Goal: Transaction & Acquisition: Purchase product/service

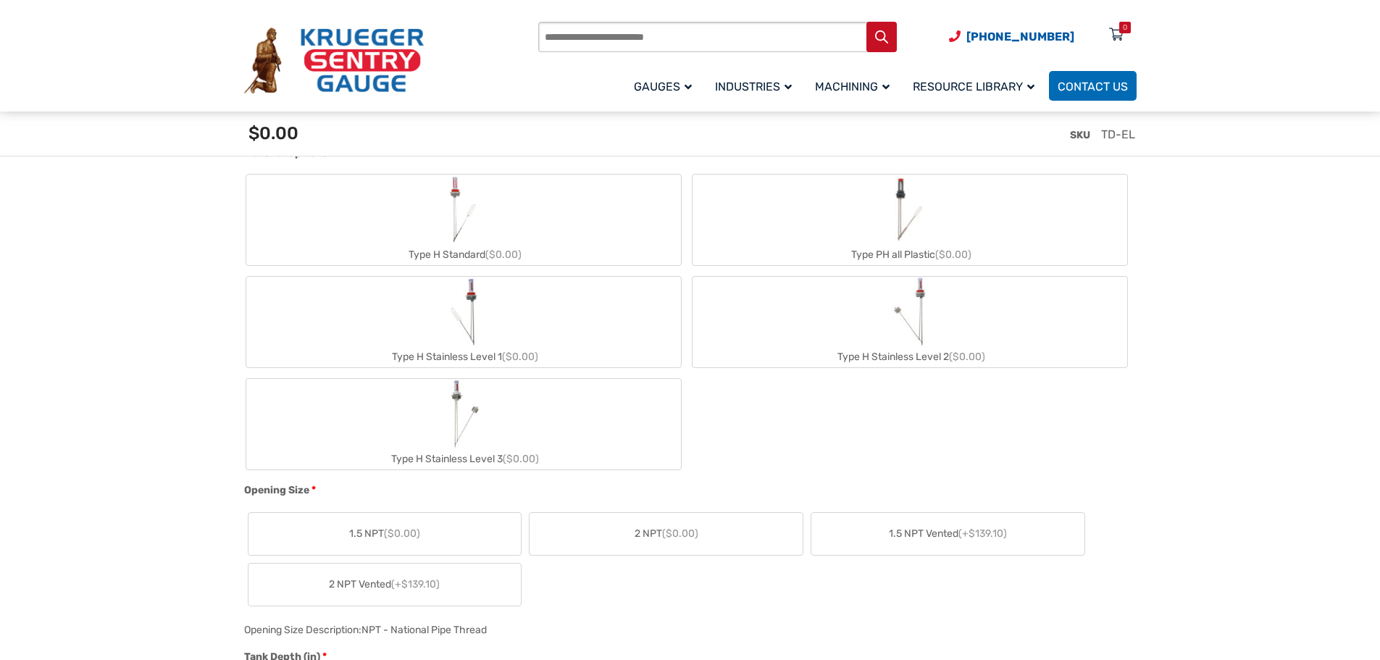
scroll to position [652, 0]
click at [496, 343] on label "Type H Stainless Level 1 ($0.00)" at bounding box center [463, 321] width 435 height 91
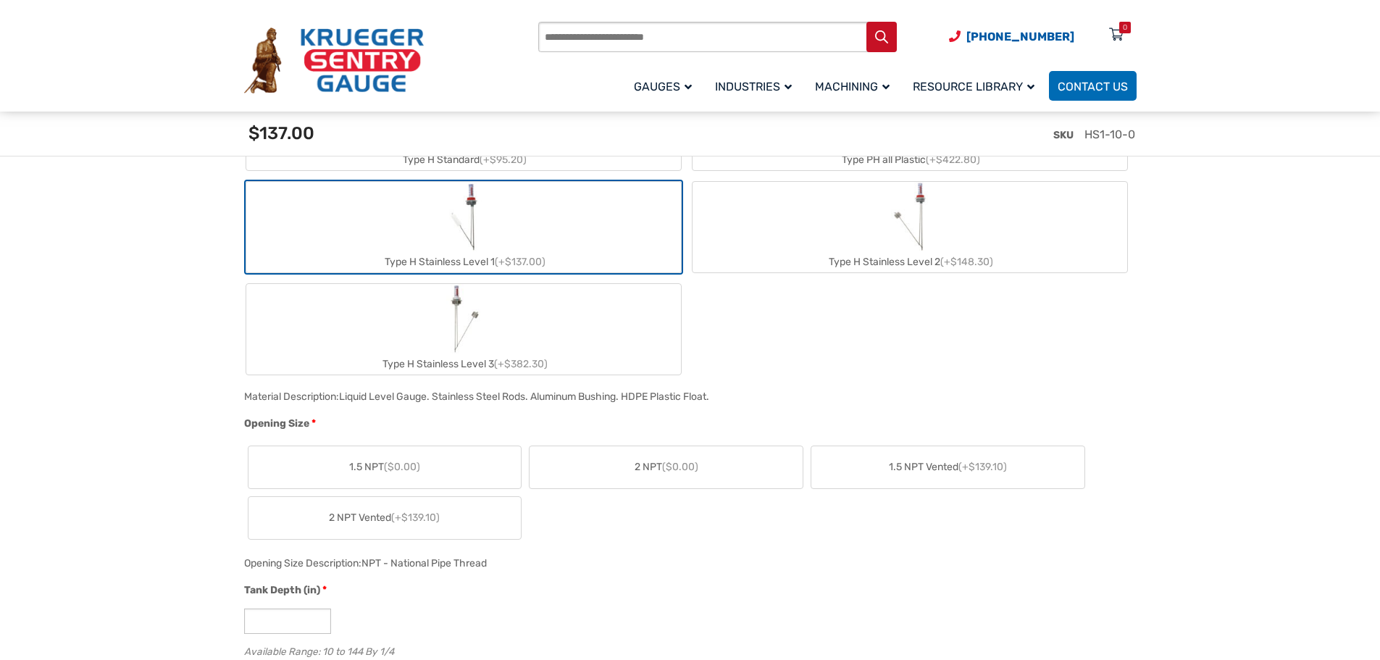
scroll to position [869, 0]
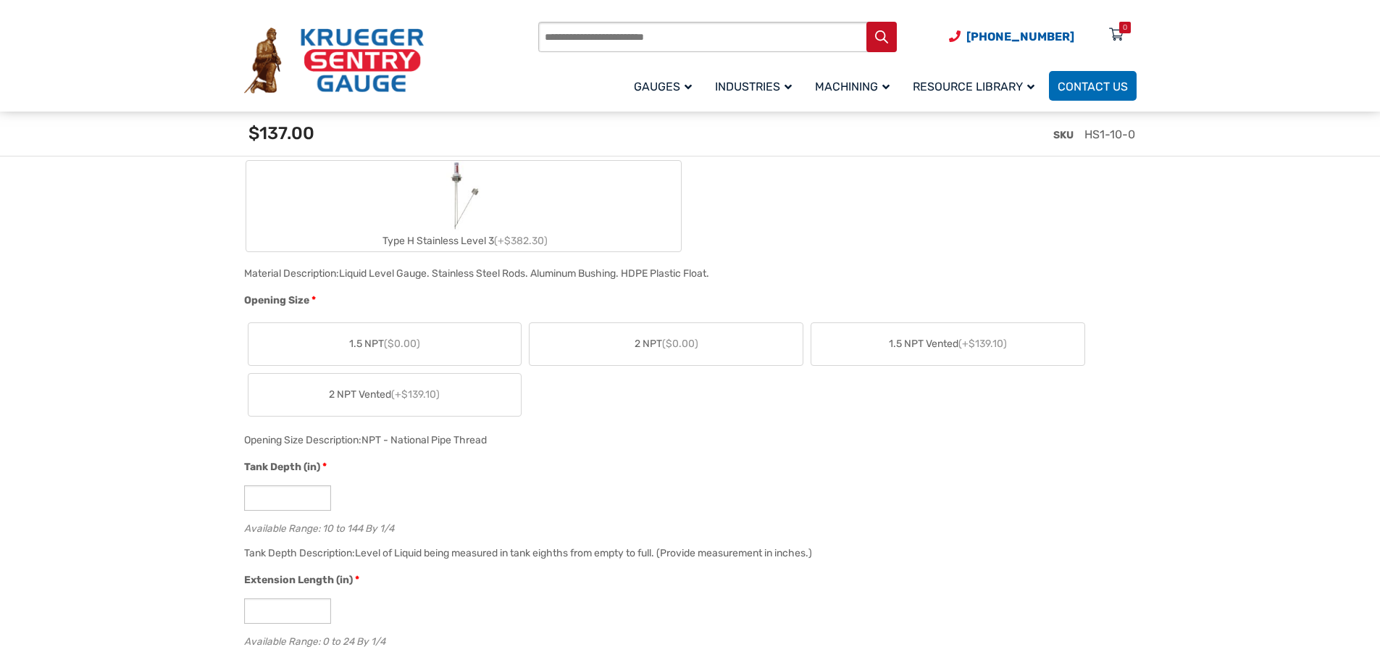
click at [438, 351] on label "1.5 NPT ($0.00)" at bounding box center [385, 344] width 273 height 42
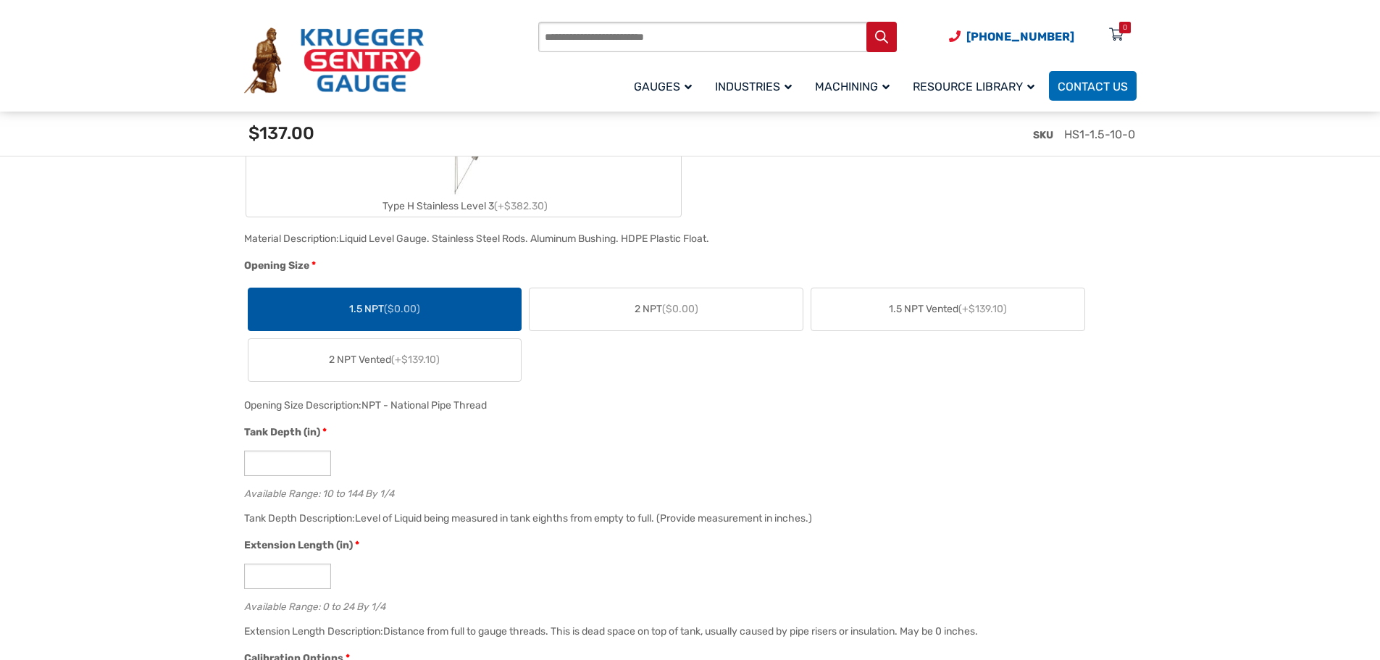
scroll to position [942, 0]
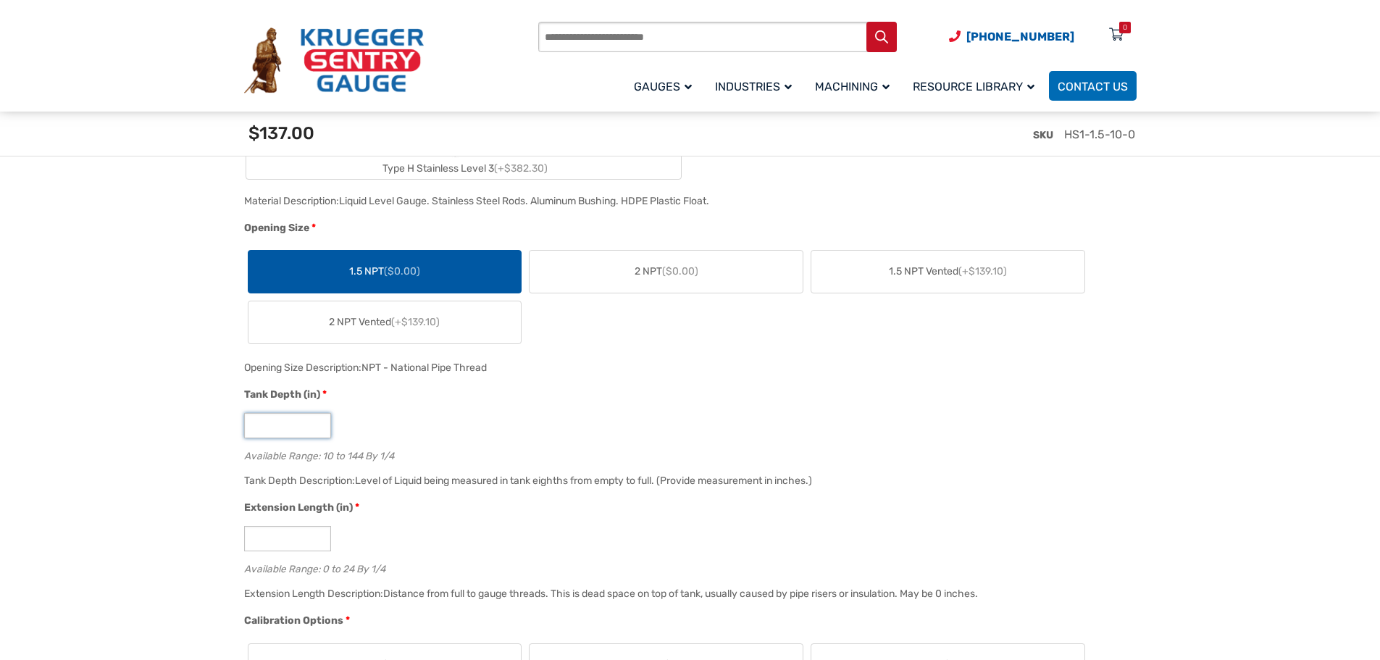
click at [318, 431] on input "**" at bounding box center [287, 425] width 87 height 25
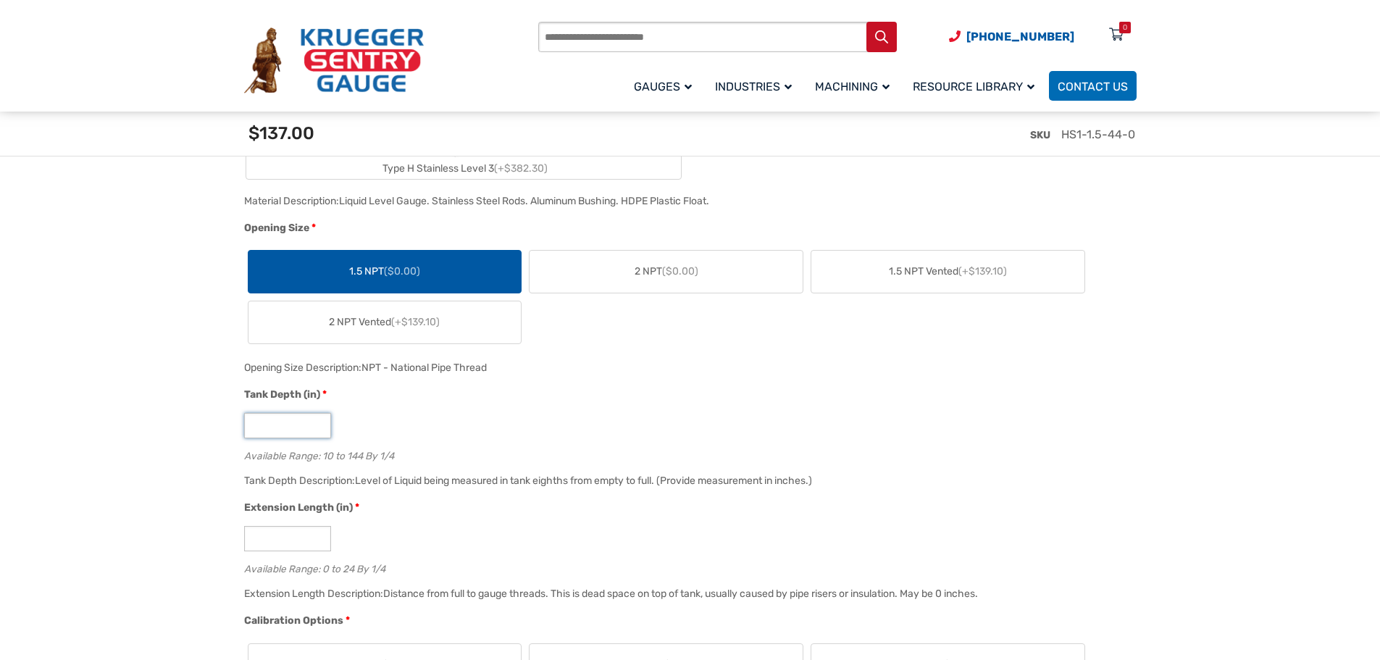
type input "**"
click at [620, 410] on div "Tank Depth (in) * ** Available Range: 10 to 144 By 1/4" at bounding box center [687, 429] width 893 height 85
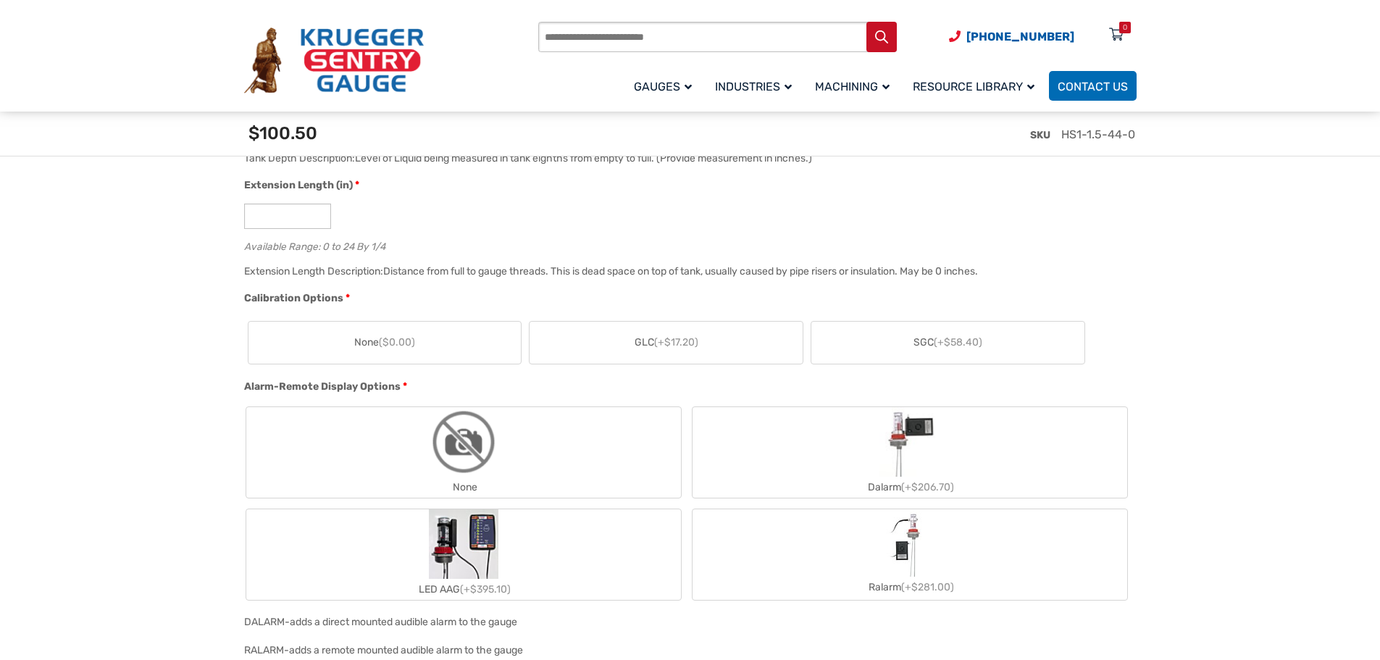
scroll to position [1232, 0]
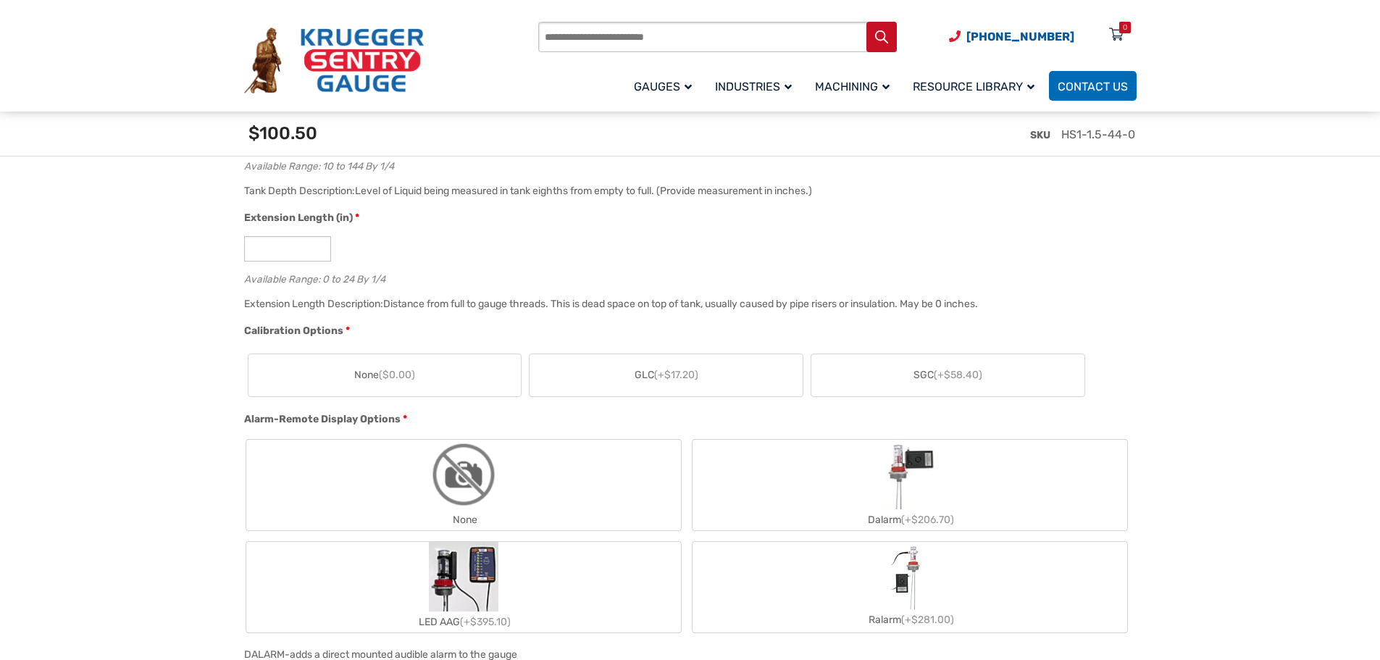
click at [695, 388] on label "GLC (+$17.20)" at bounding box center [666, 375] width 273 height 42
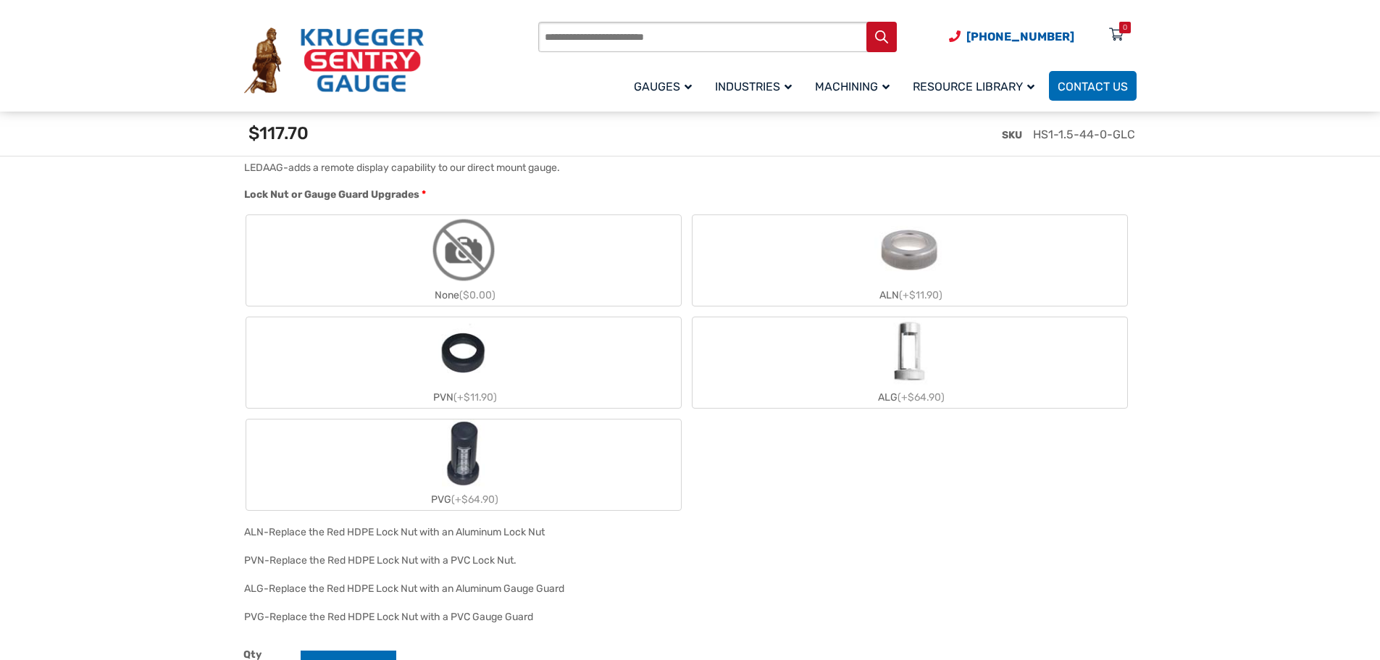
scroll to position [1811, 0]
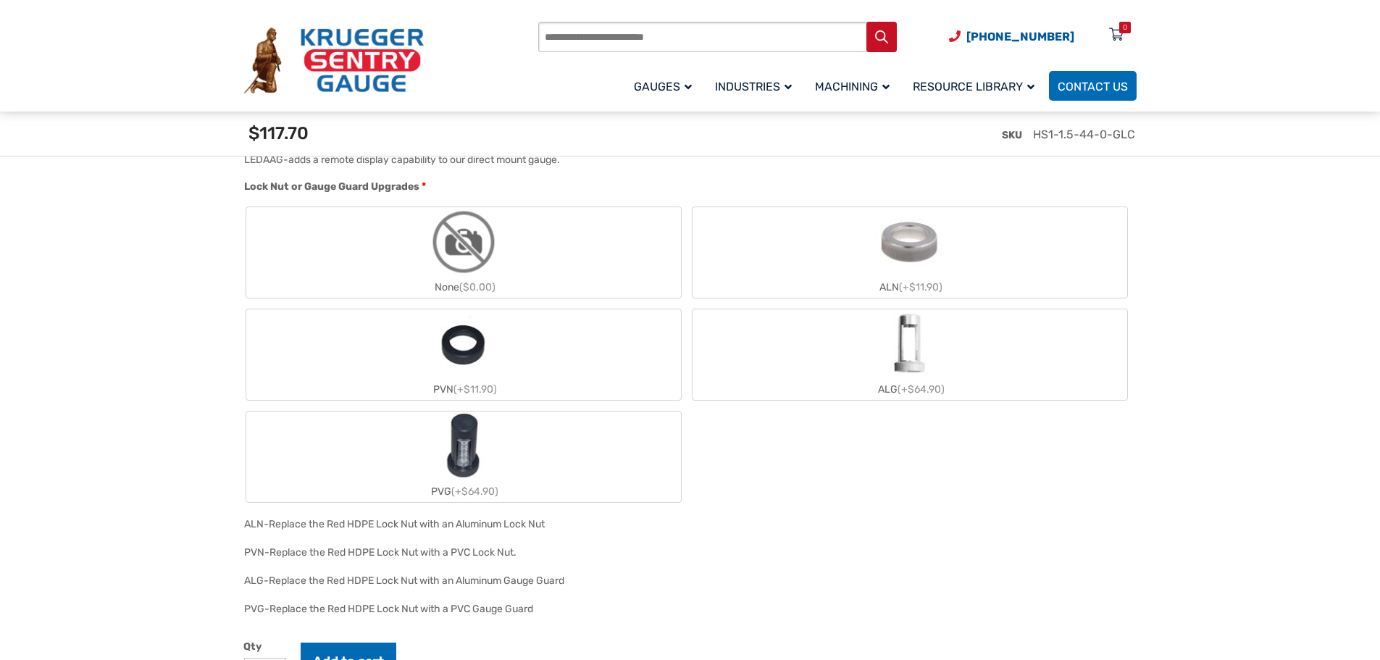
click at [938, 388] on span "(+$64.90)" at bounding box center [921, 389] width 47 height 12
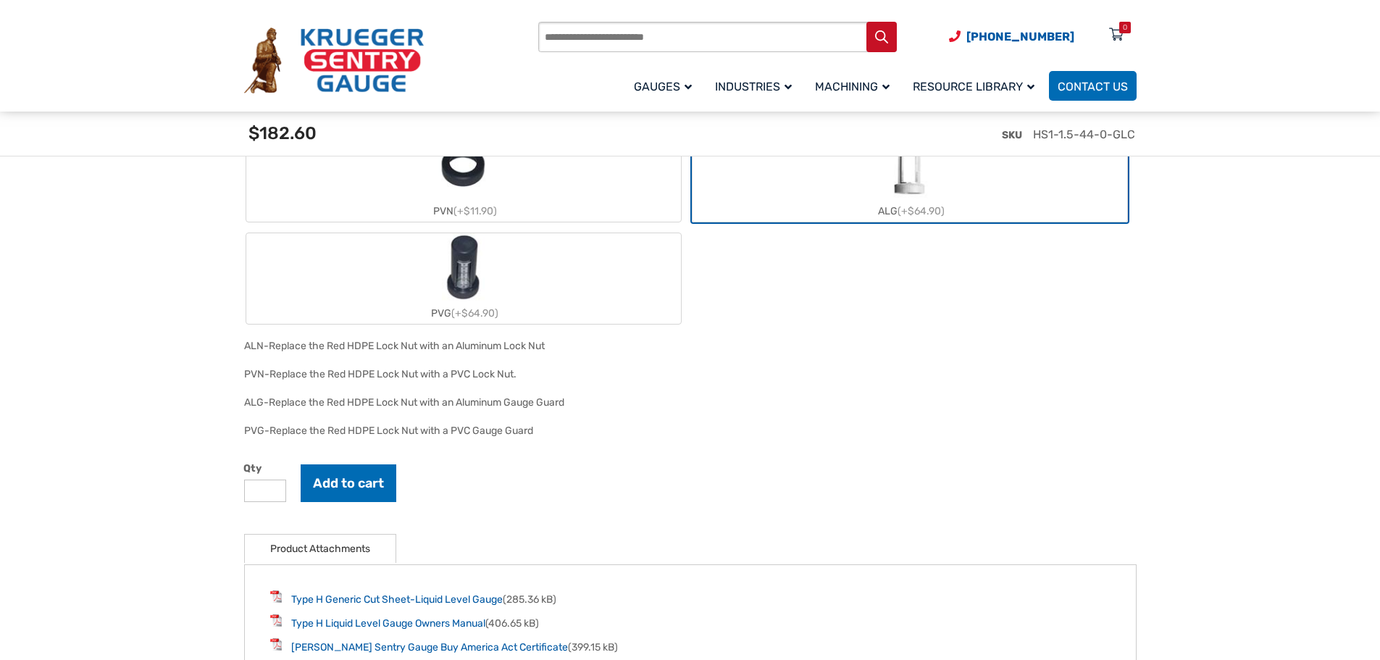
scroll to position [2101, 0]
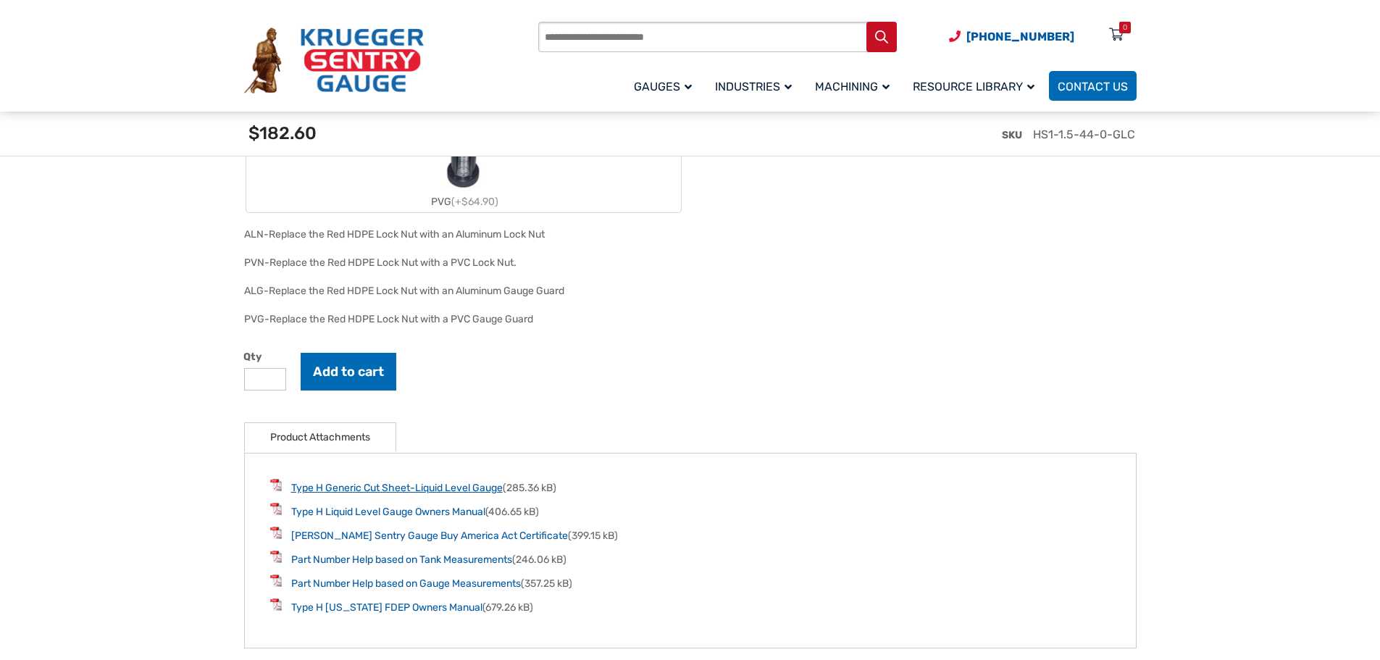
click at [419, 490] on link "Type H Generic Cut Sheet-Liquid Level Gauge" at bounding box center [397, 488] width 212 height 12
click at [364, 380] on button "Add to cart" at bounding box center [349, 372] width 96 height 38
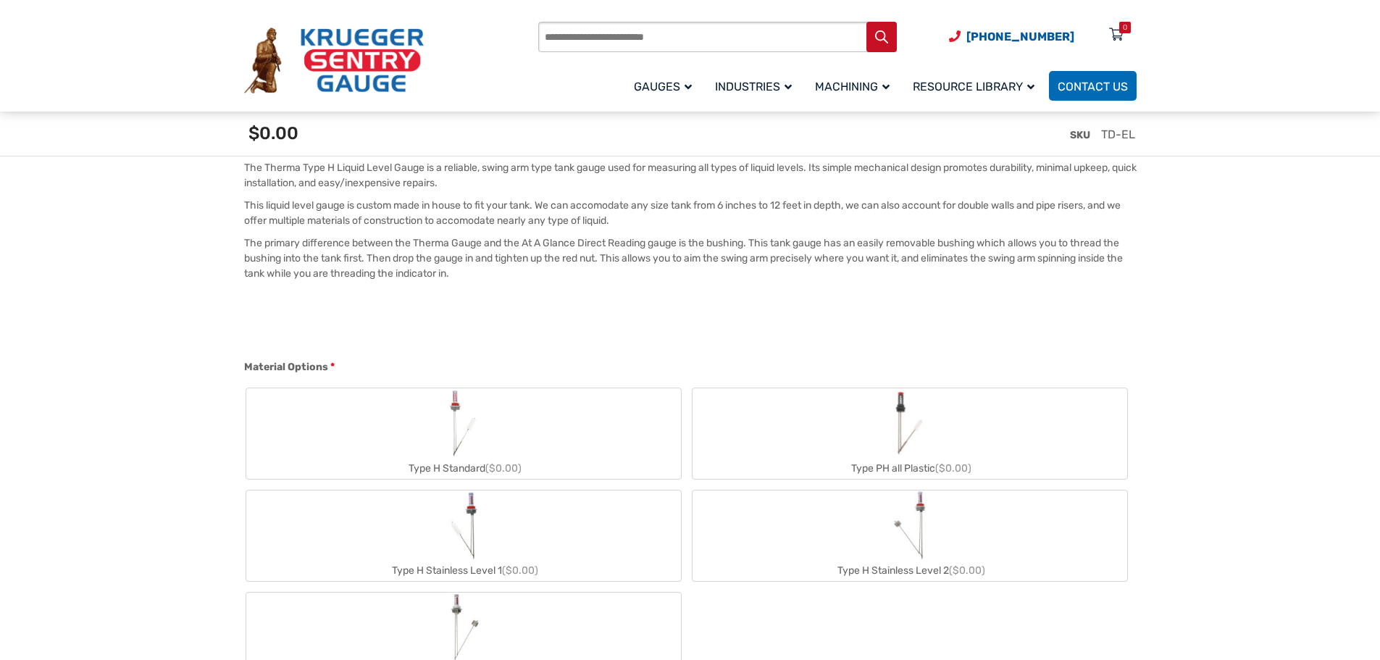
scroll to position [435, 0]
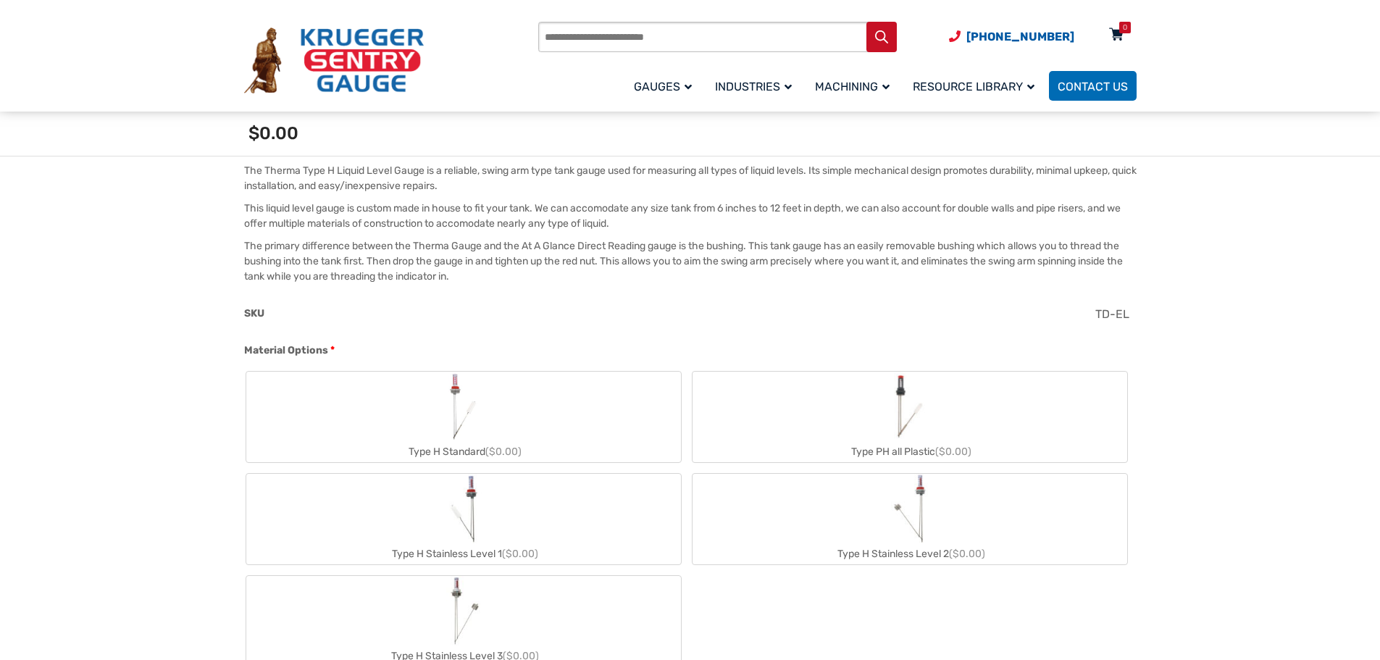
click at [1126, 34] on div "0" at bounding box center [1116, 37] width 36 height 25
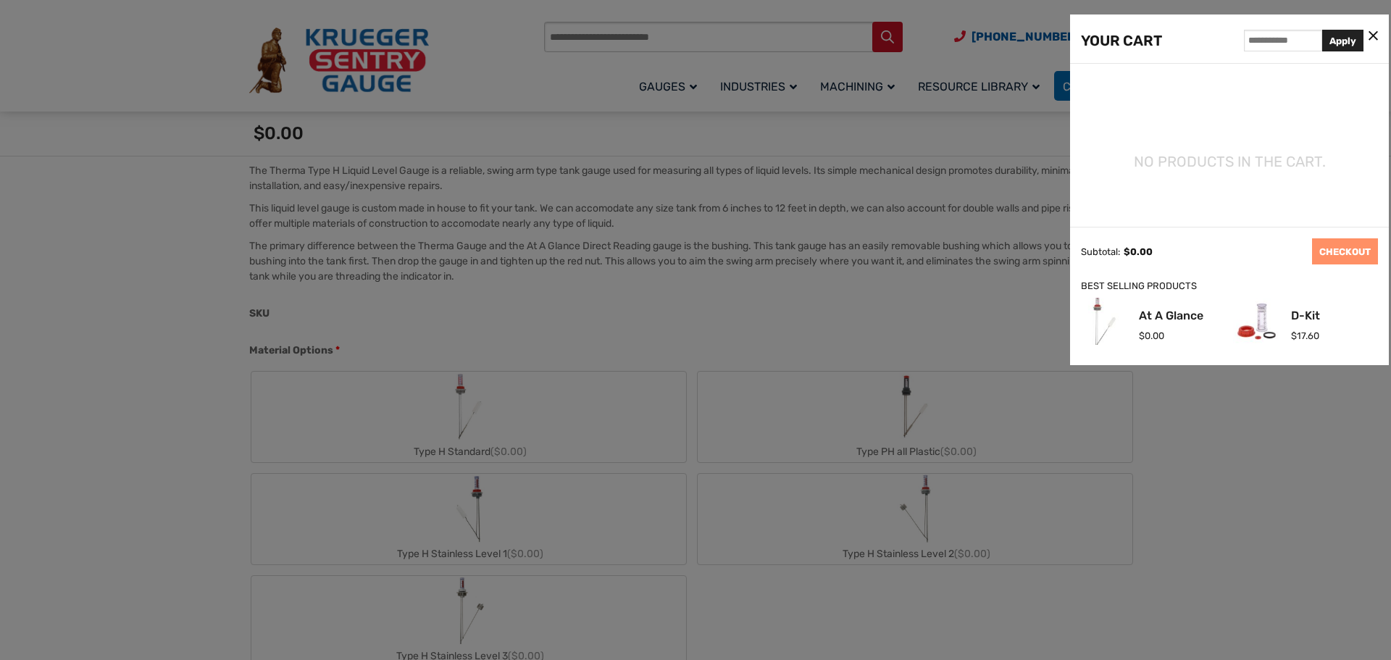
click at [1372, 35] on icon at bounding box center [1373, 36] width 9 height 15
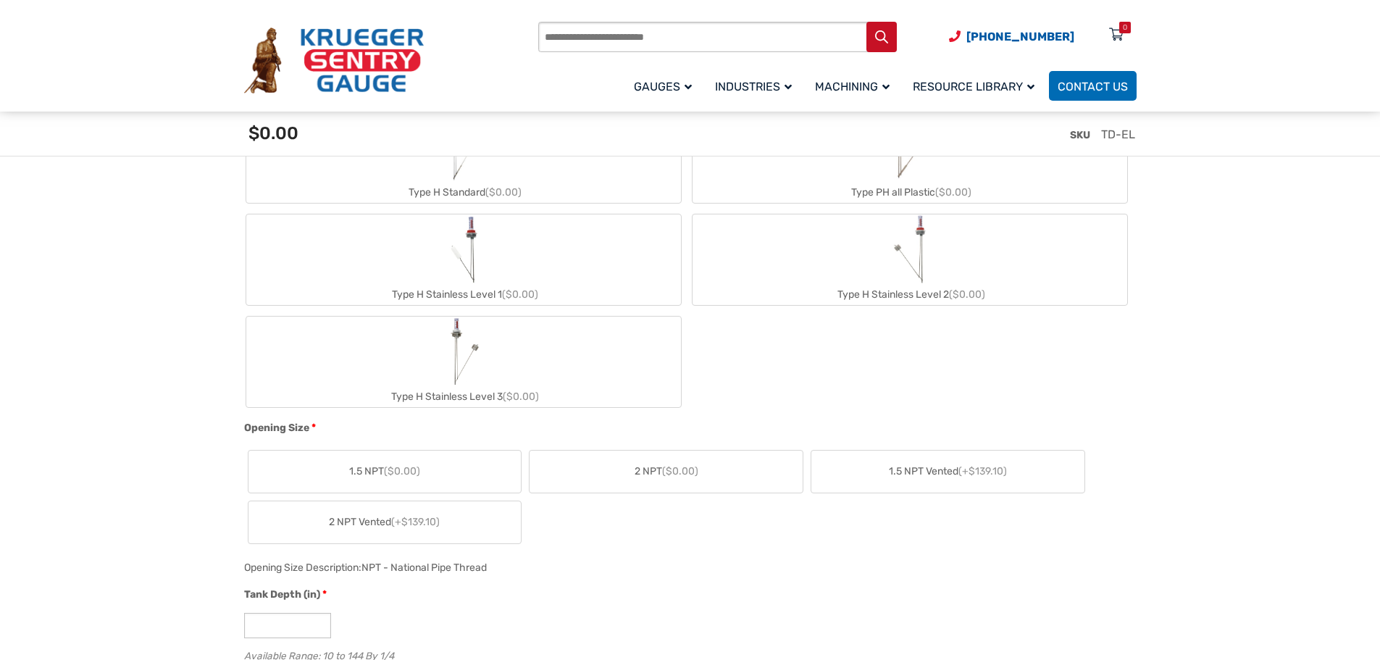
scroll to position [725, 0]
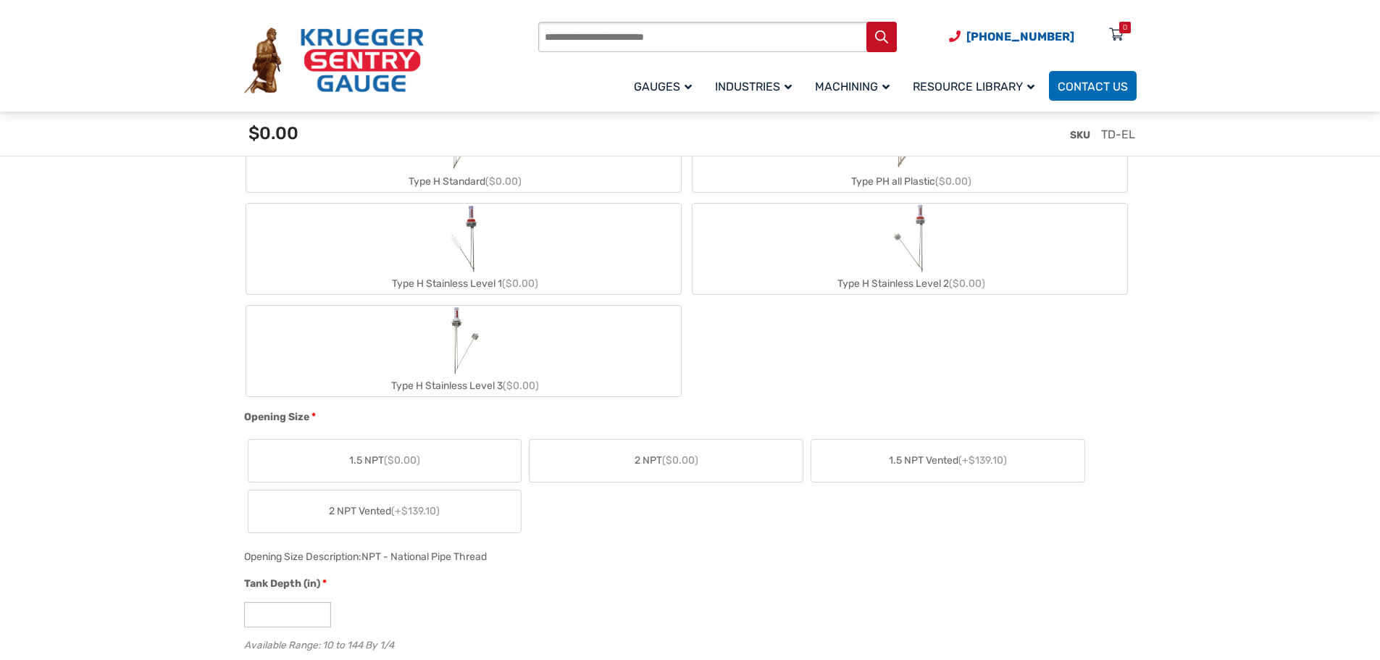
click at [476, 371] on img "Type H Stainless Level 3" at bounding box center [462, 341] width 33 height 70
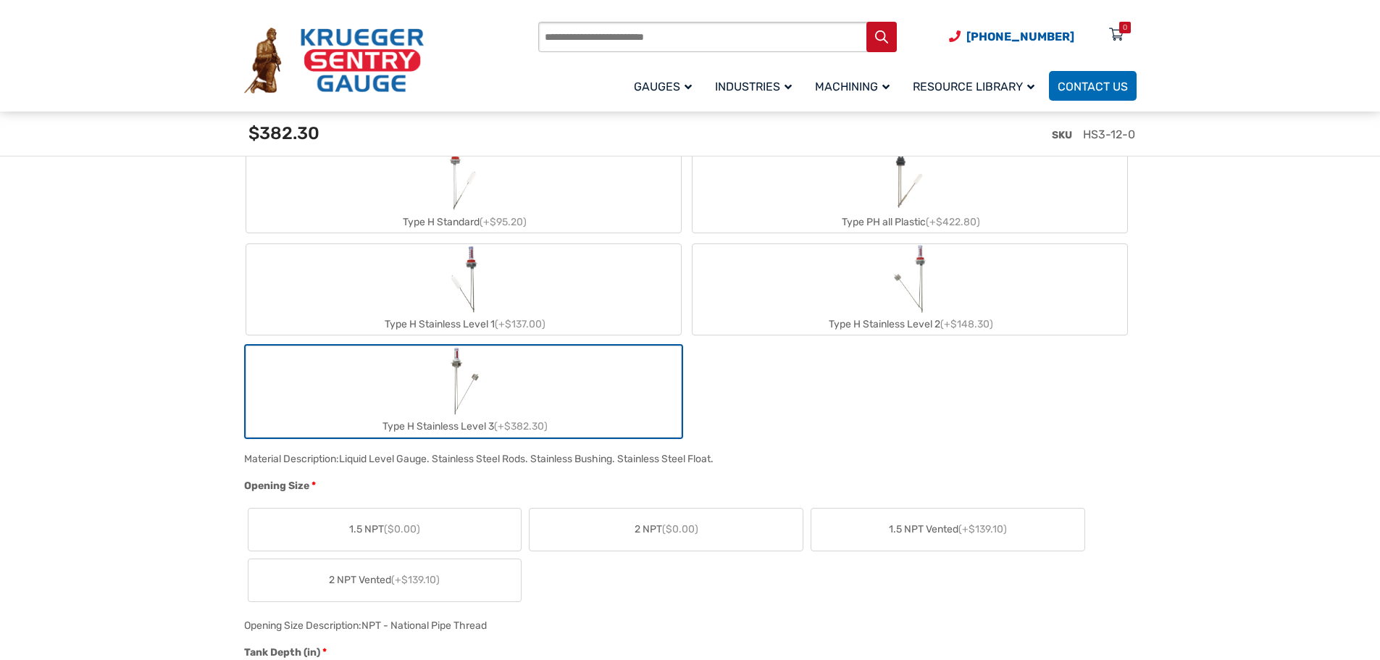
scroll to position [652, 0]
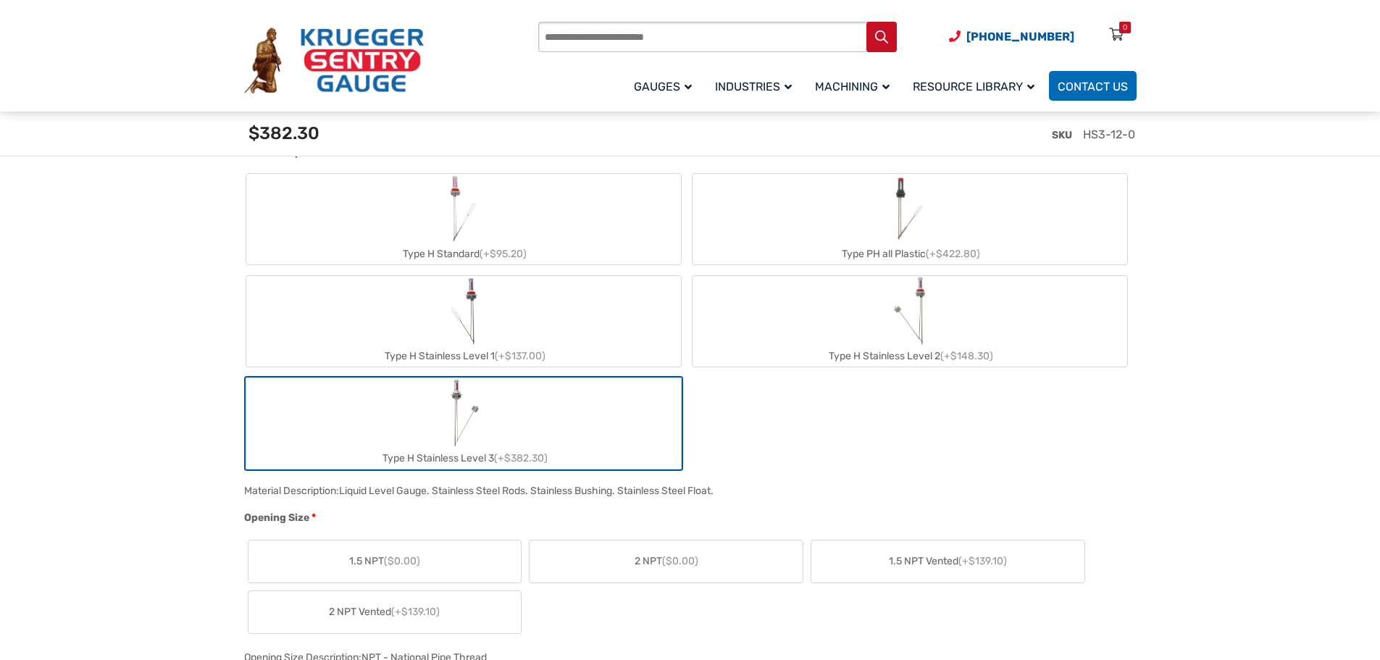
click at [823, 390] on div "Type H Standard (+$95.20) Type PH all Plastic (+$422.80) Type H Stainless Level…" at bounding box center [686, 321] width 885 height 299
click at [390, 214] on label "Type H Standard (+$95.20)" at bounding box center [463, 219] width 435 height 91
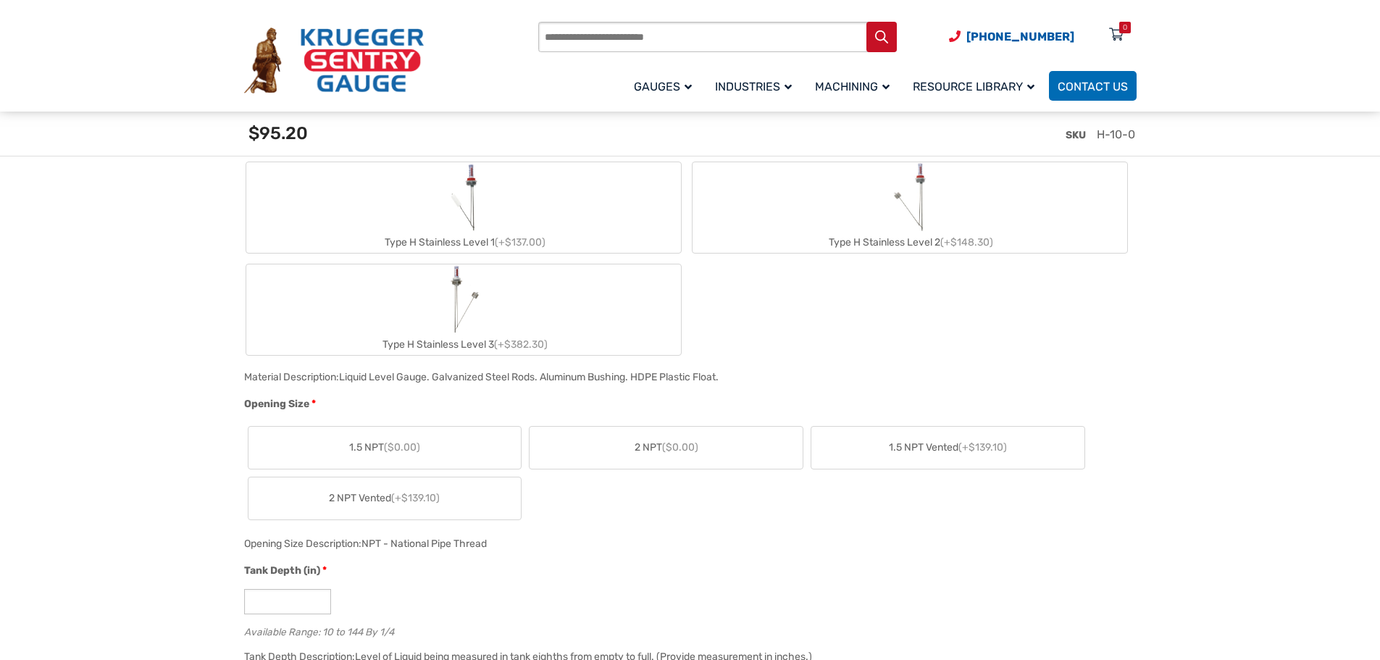
scroll to position [797, 0]
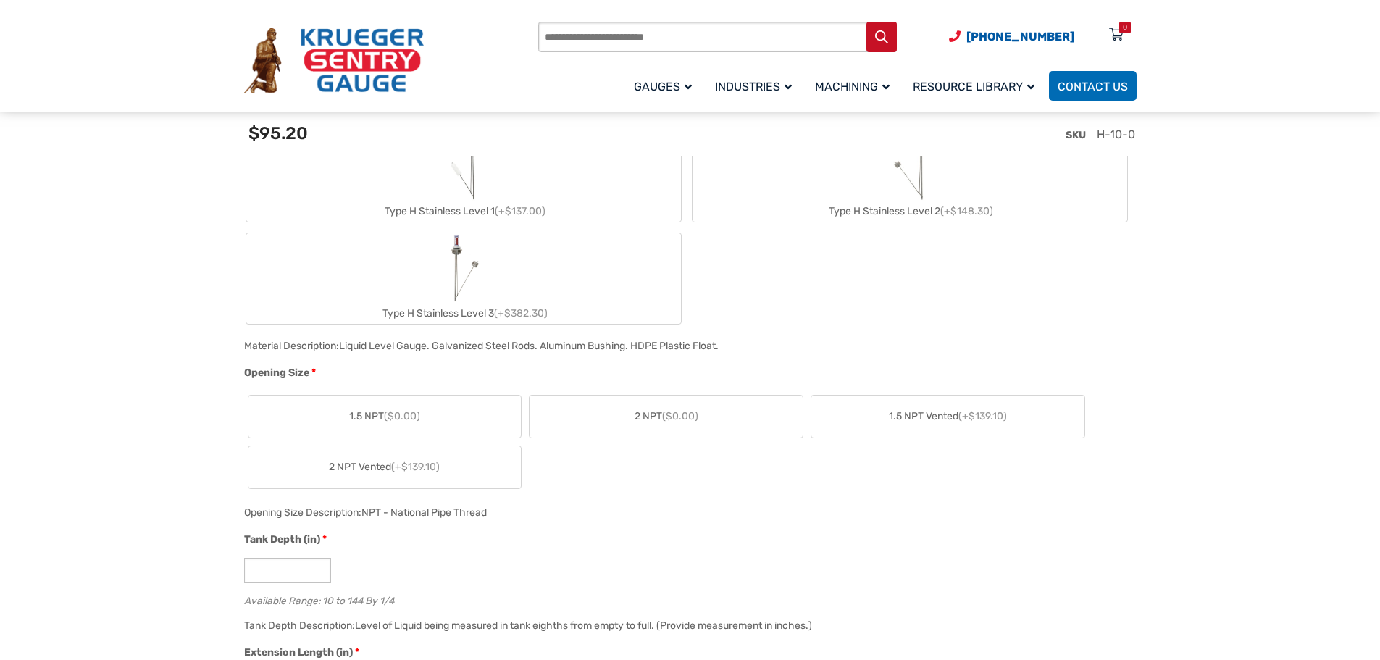
click at [388, 423] on span "1.5 NPT ($0.00)" at bounding box center [384, 416] width 71 height 15
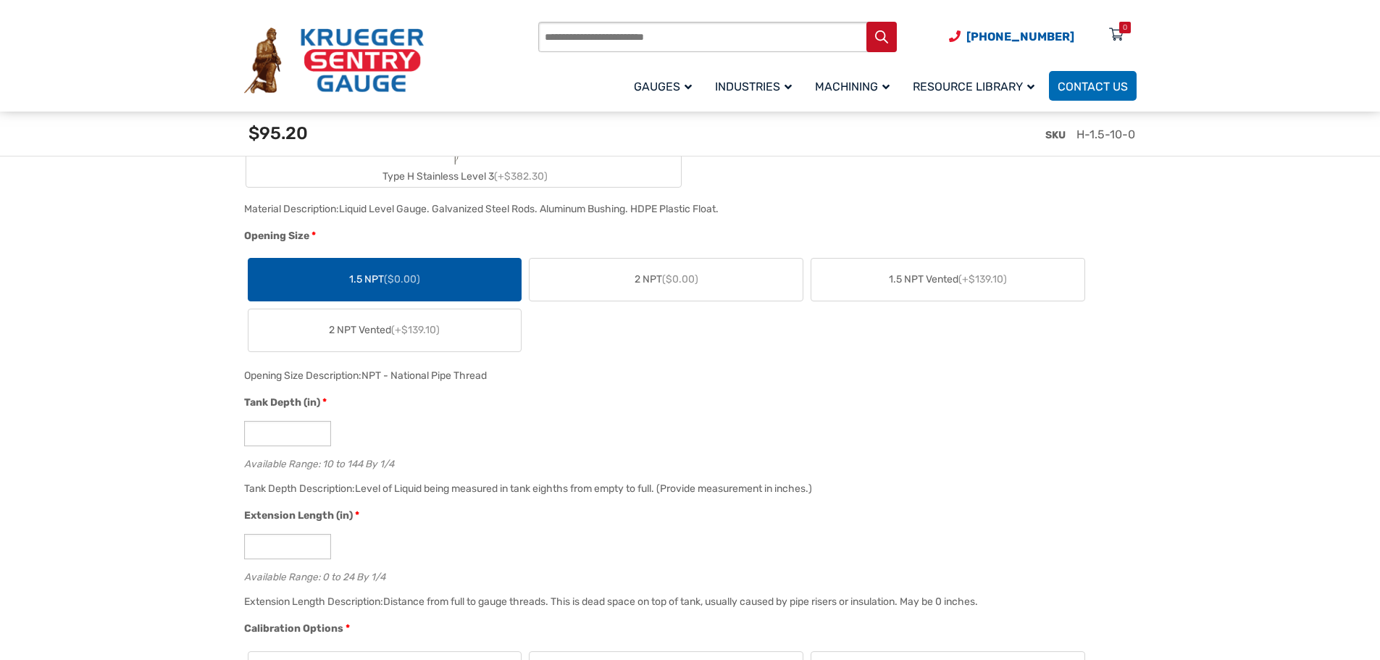
scroll to position [942, 0]
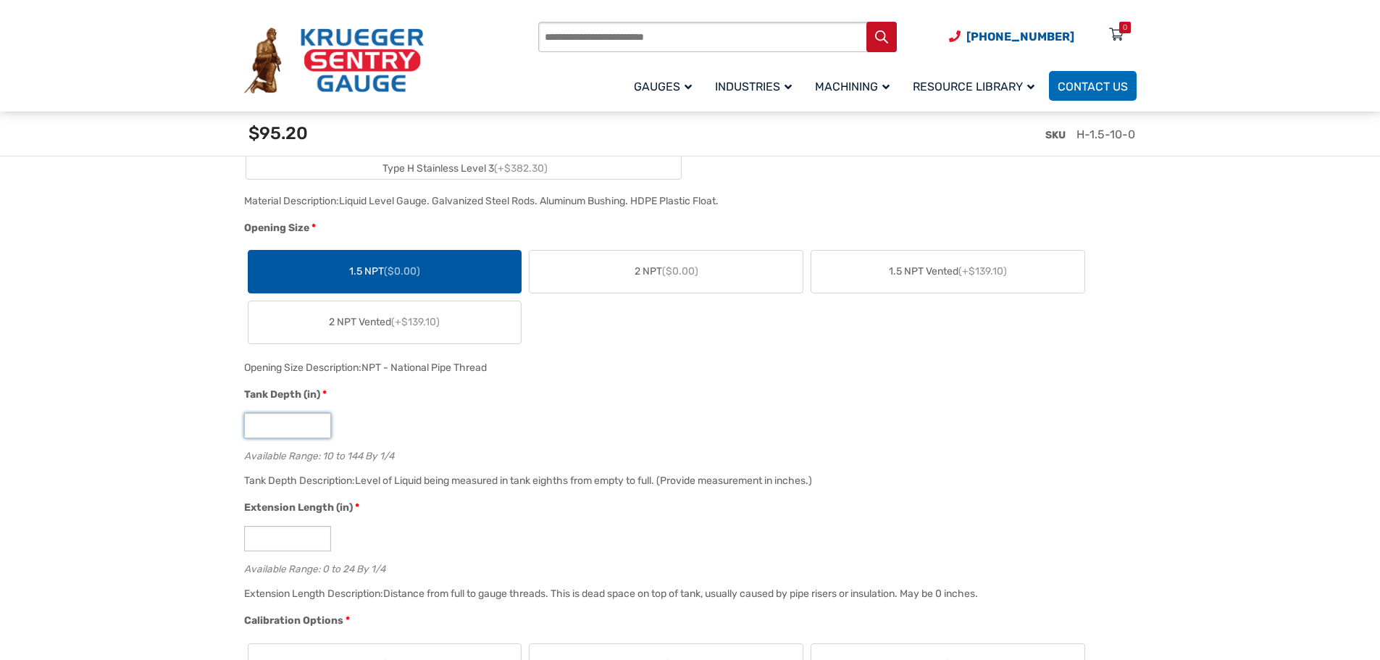
drag, startPoint x: 267, startPoint y: 427, endPoint x: 20, endPoint y: 399, distance: 249.5
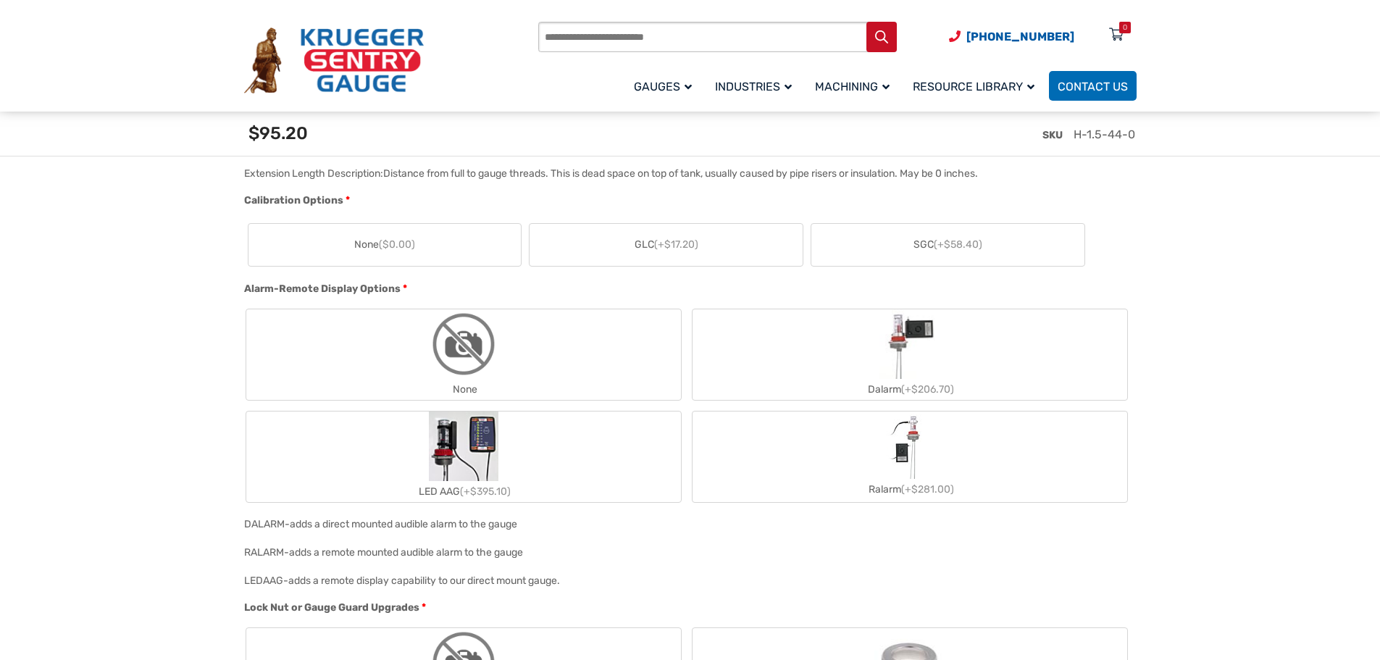
scroll to position [1377, 0]
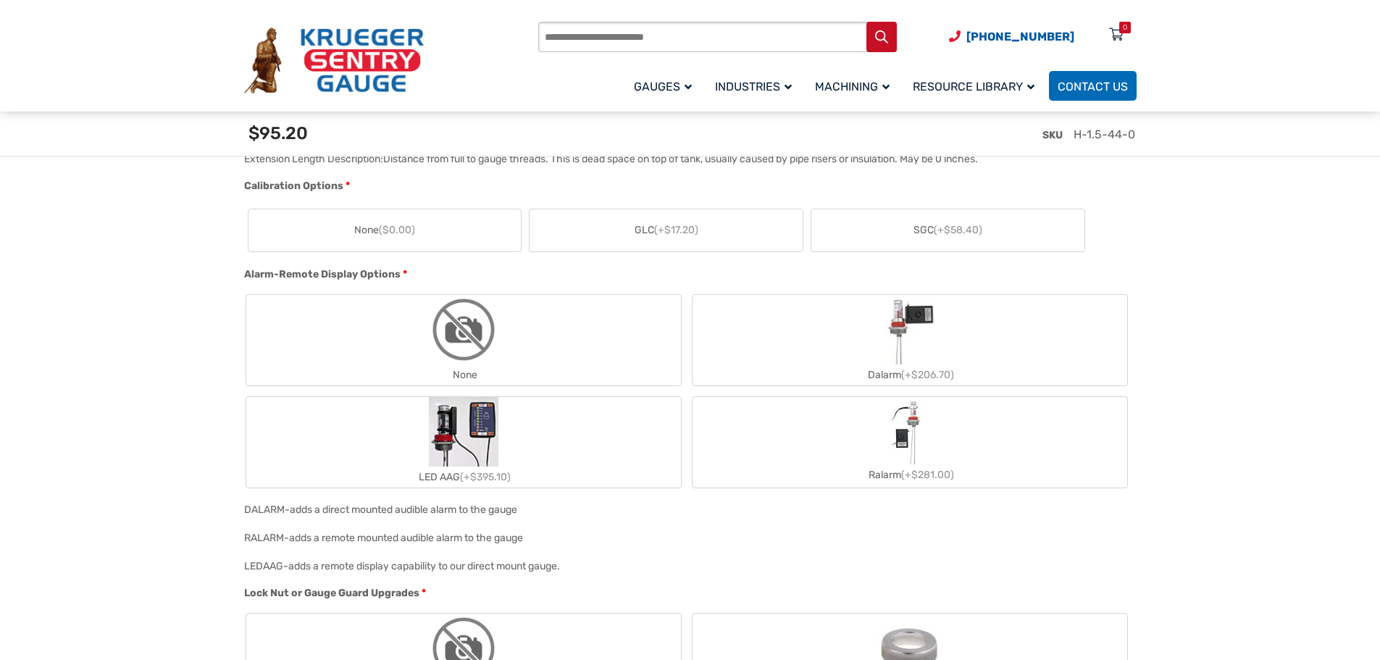
type input "**"
click at [700, 237] on label "GLC (+$17.20)" at bounding box center [666, 230] width 273 height 42
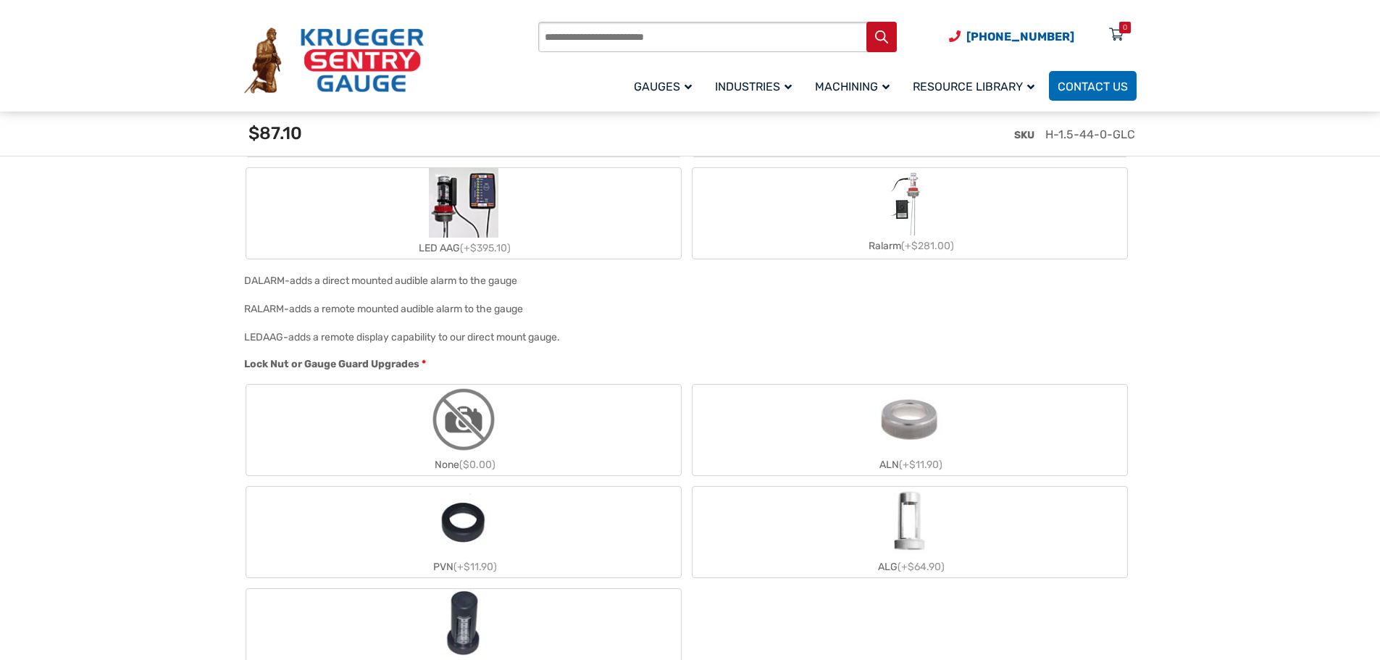
scroll to position [1666, 0]
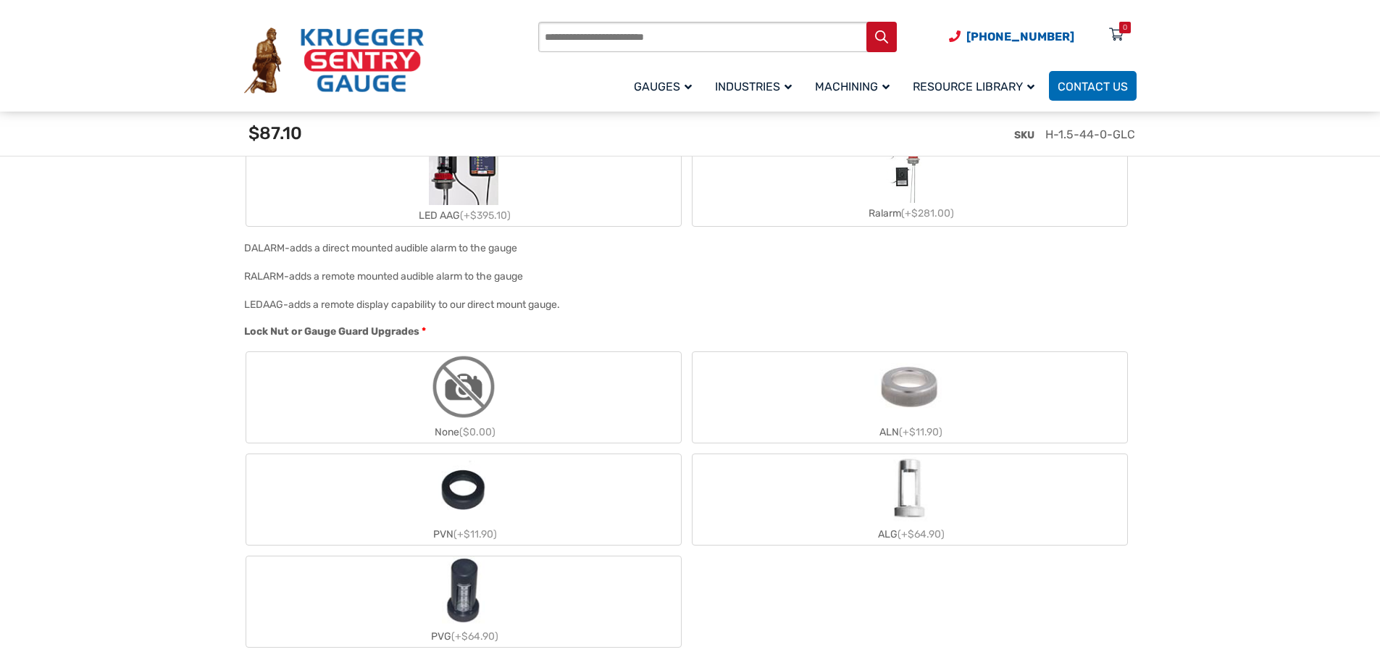
click at [912, 506] on img "ALG" at bounding box center [909, 489] width 43 height 70
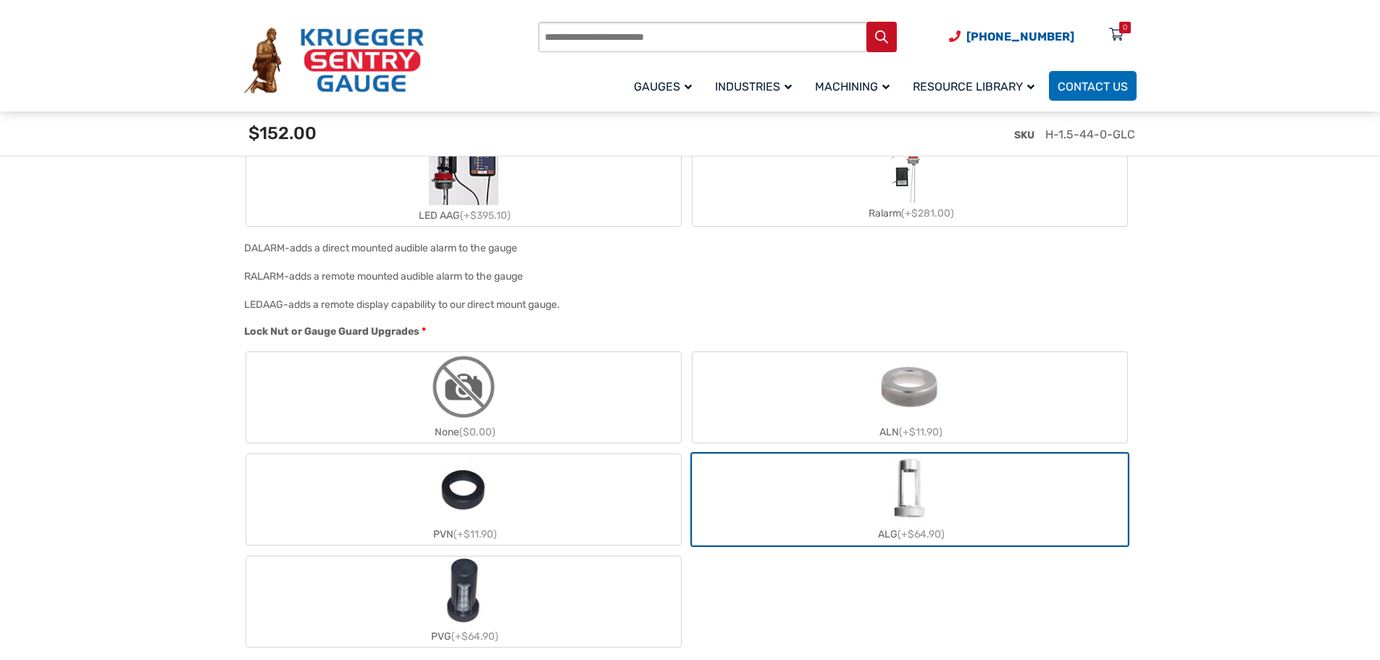
click at [828, 591] on div "None ($0.00) ALN (+$11.90) PVN (+$11.90) ALG (+$64.90) PVG (+$64.90)" at bounding box center [686, 499] width 885 height 299
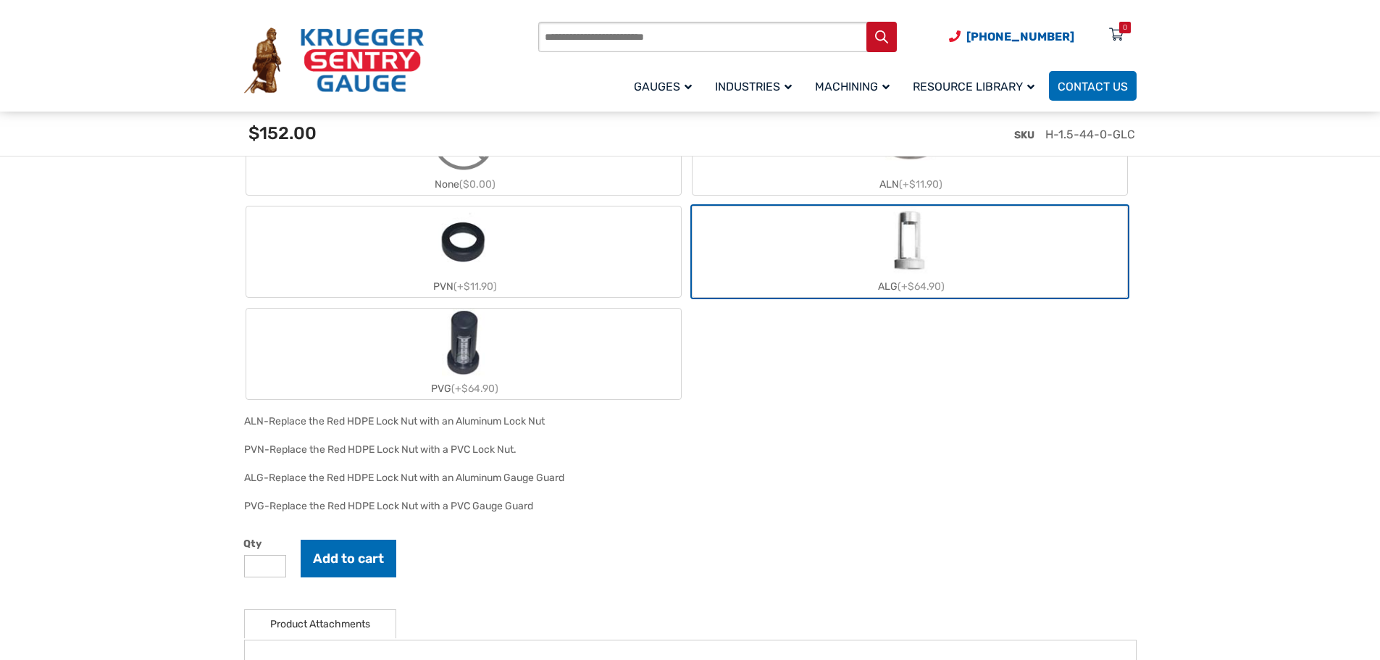
scroll to position [1956, 0]
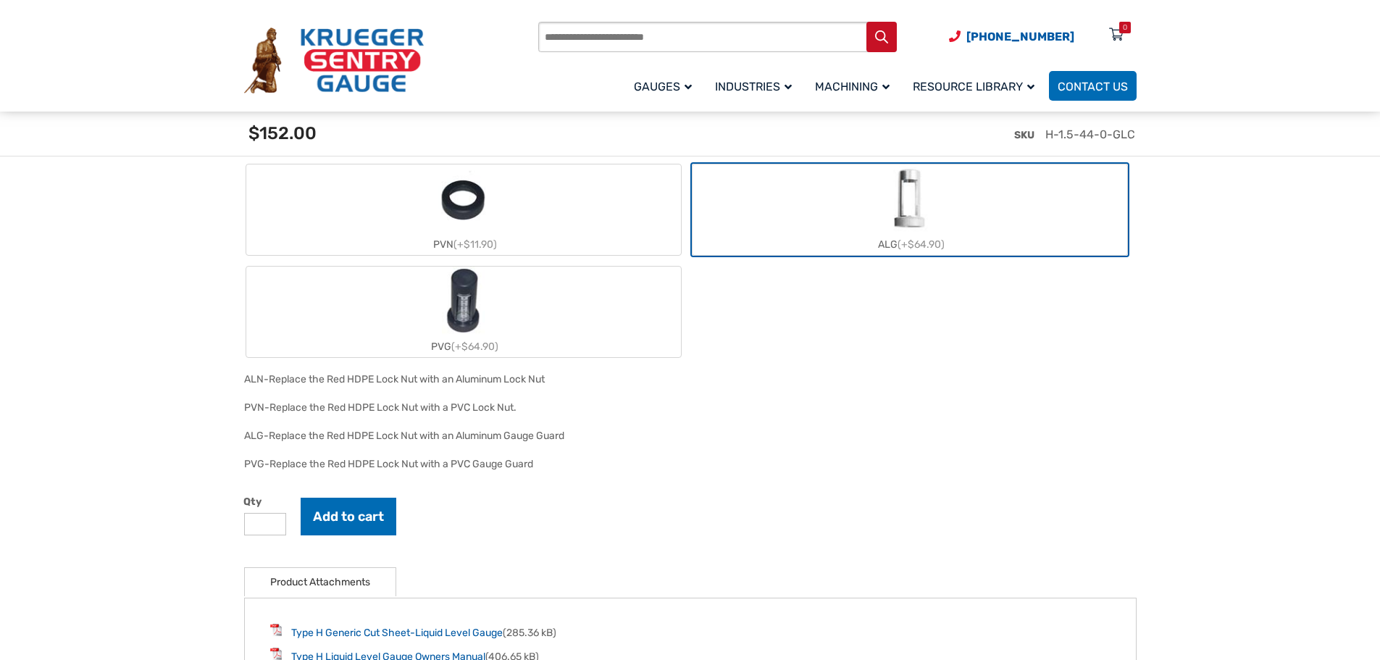
click at [904, 222] on img "ALG" at bounding box center [909, 199] width 43 height 70
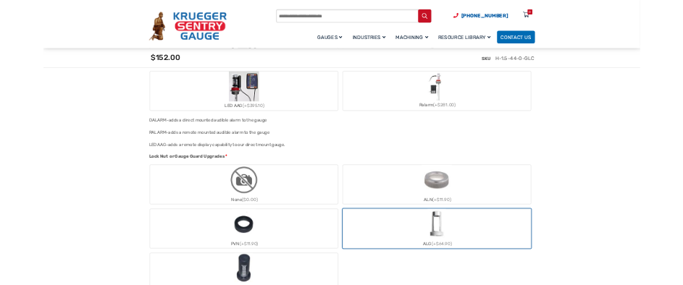
scroll to position [1666, 0]
